Goal: Communication & Community: Participate in discussion

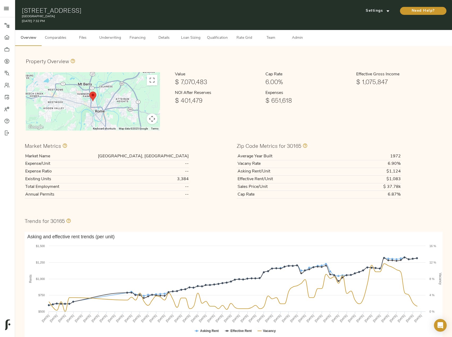
click at [113, 36] on span "Underwriting" at bounding box center [110, 38] width 22 height 7
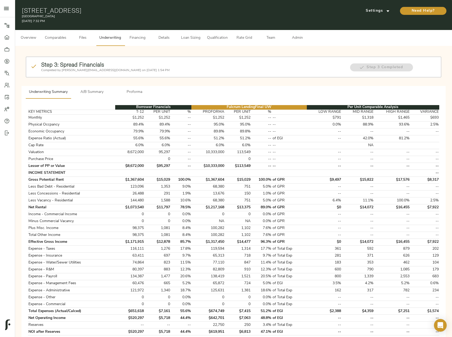
click at [137, 90] on span "Proforma" at bounding box center [135, 92] width 36 height 7
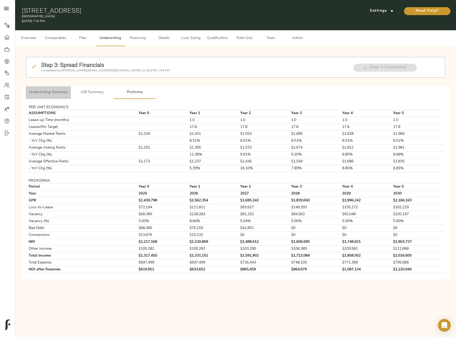
click at [59, 95] on span "Underwriting Summary" at bounding box center [48, 92] width 39 height 7
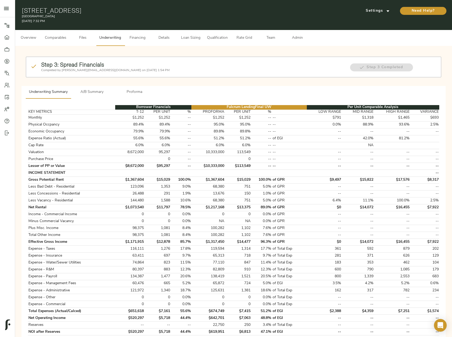
click at [77, 94] on span "A/B Summary" at bounding box center [92, 92] width 36 height 7
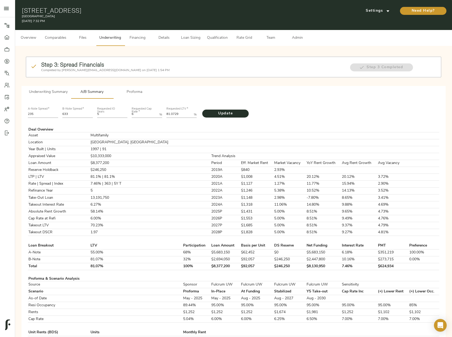
click at [59, 92] on span "Underwriting Summary" at bounding box center [48, 92] width 39 height 7
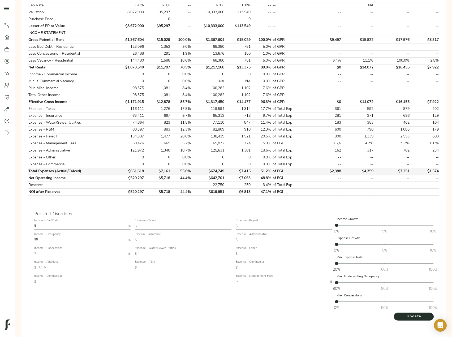
scroll to position [132, 0]
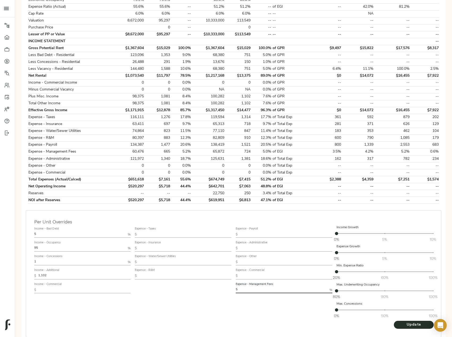
drag, startPoint x: 258, startPoint y: 291, endPoint x: 216, endPoint y: 287, distance: 41.9
click at [216, 287] on div "Income - Bad Debt 5 % Income - Occupancy 95 % Income - Concessions 1 % Income -…" at bounding box center [233, 273] width 403 height 100
type input "3"
click at [406, 328] on span "Update" at bounding box center [414, 325] width 29 height 7
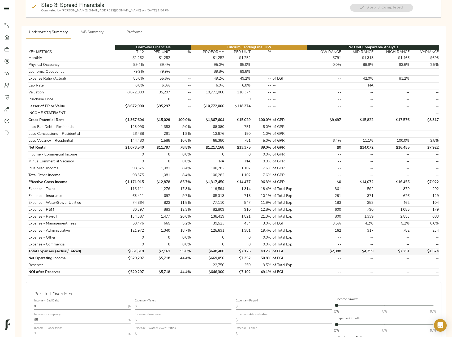
scroll to position [80, 0]
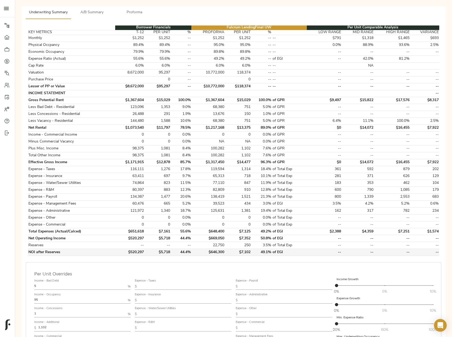
click at [220, 251] on td "$646,300" at bounding box center [208, 252] width 33 height 7
copy td "646,300"
click at [91, 10] on span "A/B Summary" at bounding box center [92, 12] width 36 height 7
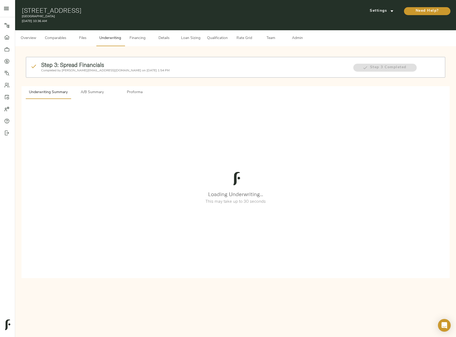
click at [297, 38] on span "Admin" at bounding box center [297, 38] width 20 height 7
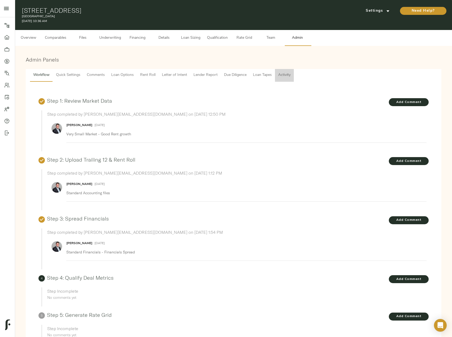
click at [284, 77] on span "Activity" at bounding box center [284, 75] width 12 height 7
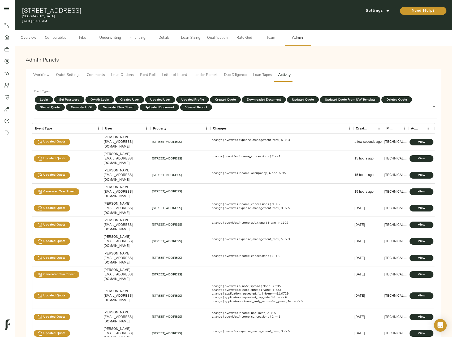
click at [211, 75] on span "Lender Report" at bounding box center [206, 75] width 24 height 7
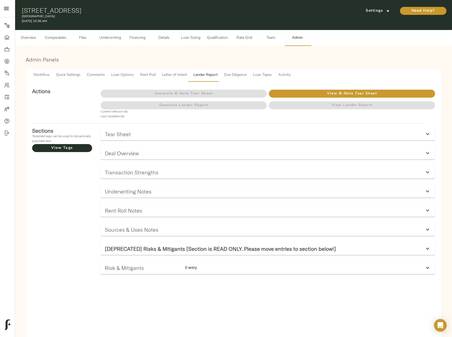
click at [176, 73] on span "Letter of Intent" at bounding box center [174, 75] width 25 height 7
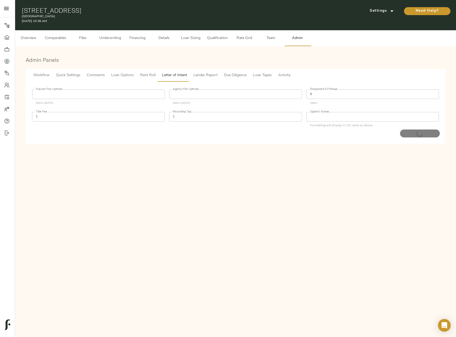
click at [92, 73] on span "Comments" at bounding box center [96, 75] width 18 height 7
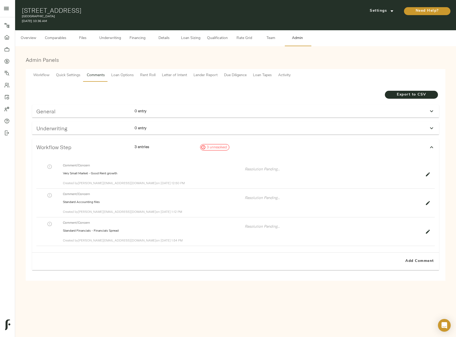
click at [396, 126] on div "Underwriting 0 entry" at bounding box center [230, 128] width 393 height 10
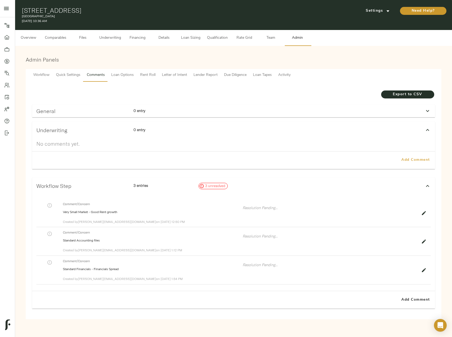
click at [417, 160] on span "Add Comment" at bounding box center [416, 160] width 30 height 7
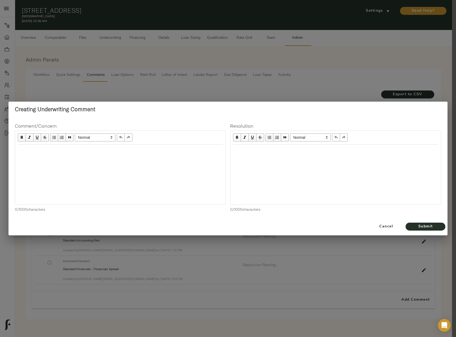
click at [84, 166] on div at bounding box center [120, 175] width 211 height 60
click at [60, 149] on div "Edit text" at bounding box center [120, 150] width 205 height 6
click at [434, 228] on span "Submit" at bounding box center [425, 227] width 29 height 7
